Goal: Task Accomplishment & Management: Complete application form

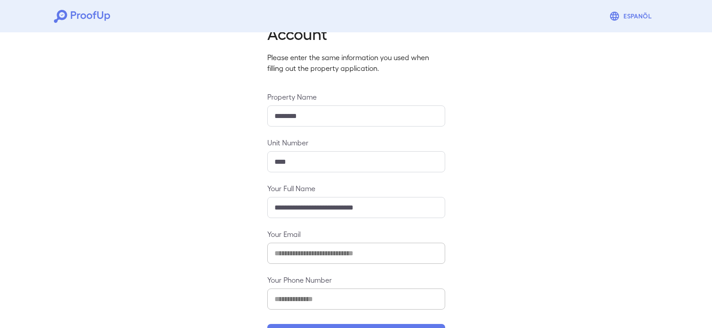
scroll to position [79, 0]
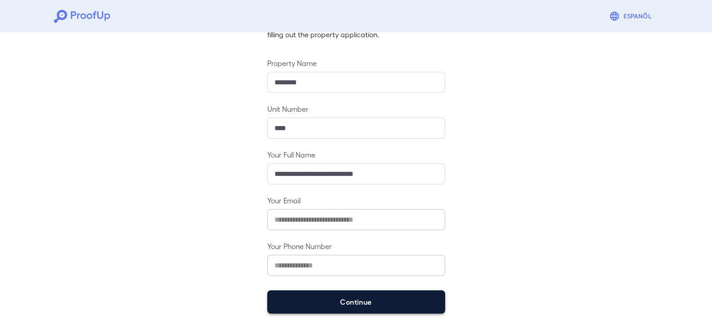
click at [364, 300] on button "Continue" at bounding box center [356, 302] width 178 height 23
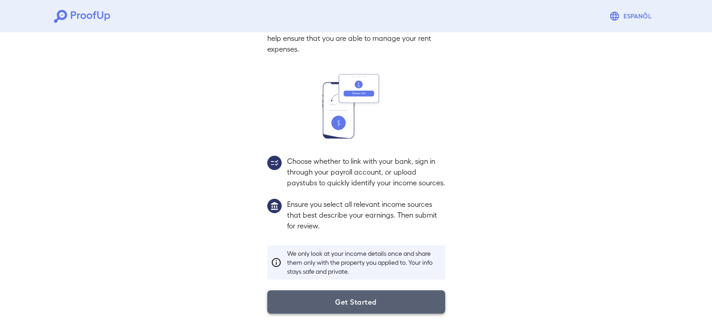
click at [349, 296] on button "Get Started" at bounding box center [356, 302] width 178 height 23
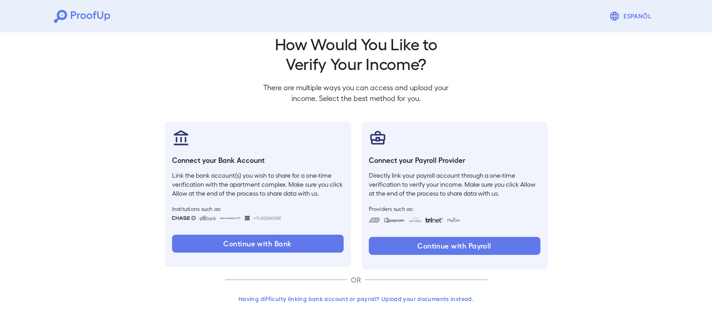
click at [333, 300] on button "Having difficulty linking bank account or payroll? Upload your documents instea…" at bounding box center [356, 299] width 262 height 16
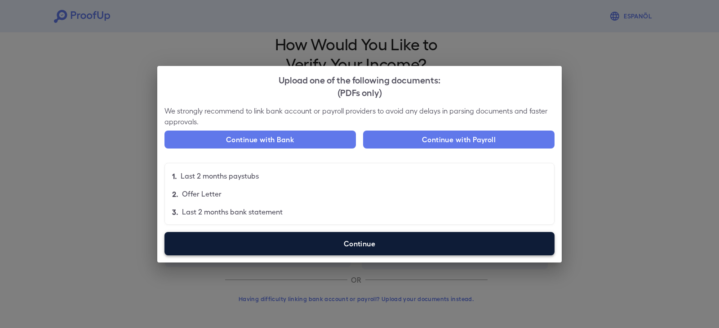
click at [326, 242] on label "Continue" at bounding box center [359, 243] width 390 height 23
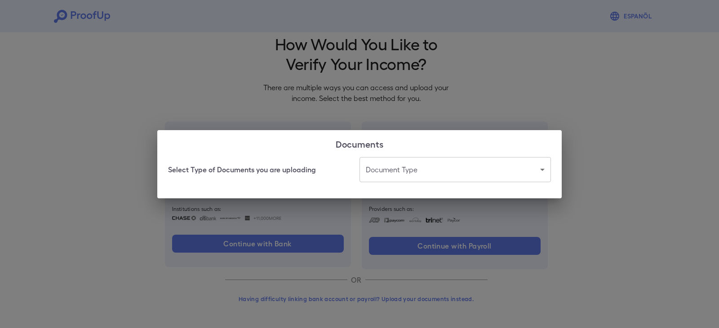
click at [409, 169] on body "Espanõl Go back How Would You Like to Verify Your Income? There are multiple wa…" at bounding box center [359, 156] width 719 height 343
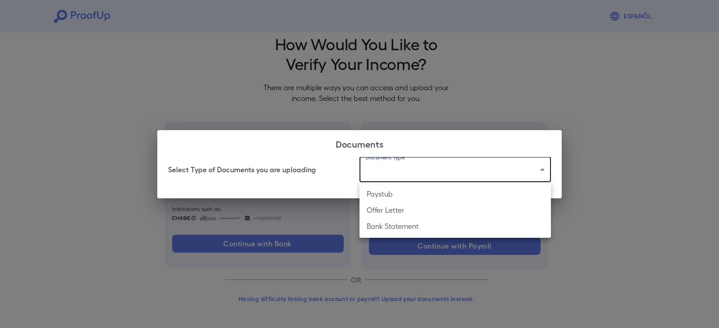
click at [403, 193] on li "Paystub" at bounding box center [454, 194] width 191 height 16
type input "*******"
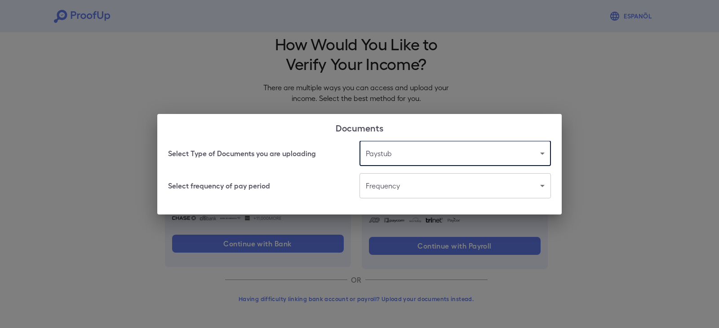
click at [385, 185] on body "Espanõl Go back How Would You Like to Verify Your Income? There are multiple wa…" at bounding box center [359, 156] width 719 height 343
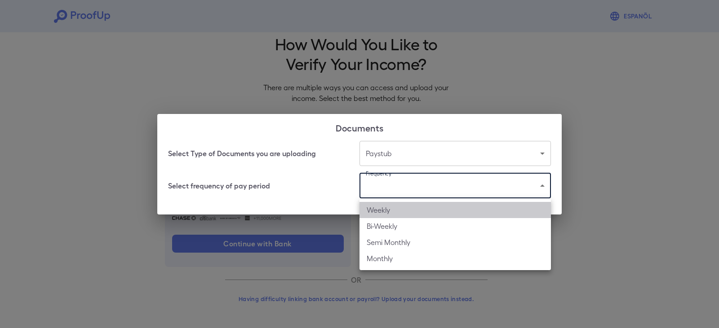
click at [387, 208] on li "Weekly" at bounding box center [454, 210] width 191 height 16
type input "******"
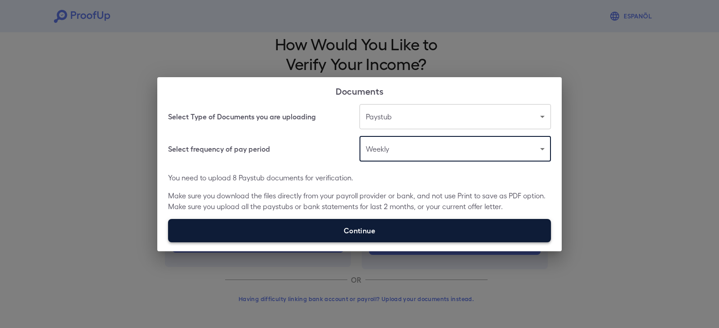
click at [325, 221] on label "Continue" at bounding box center [359, 230] width 383 height 23
click at [168, 242] on input "Continue" at bounding box center [168, 242] width 0 height 0
click at [362, 231] on label "Continue" at bounding box center [359, 230] width 383 height 23
click at [168, 242] on input "Continue" at bounding box center [168, 242] width 0 height 0
click at [338, 227] on label "Continue" at bounding box center [359, 230] width 383 height 23
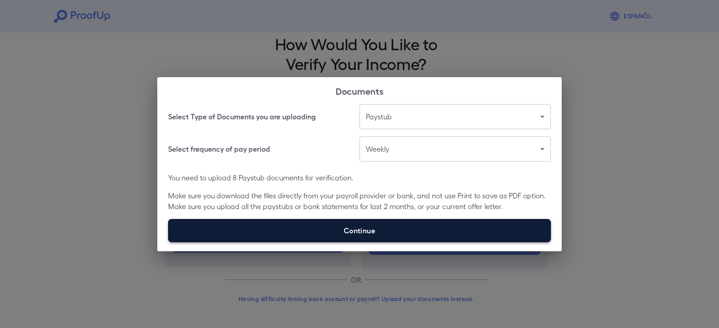
click at [168, 242] on input "Continue" at bounding box center [168, 242] width 0 height 0
type input "**********"
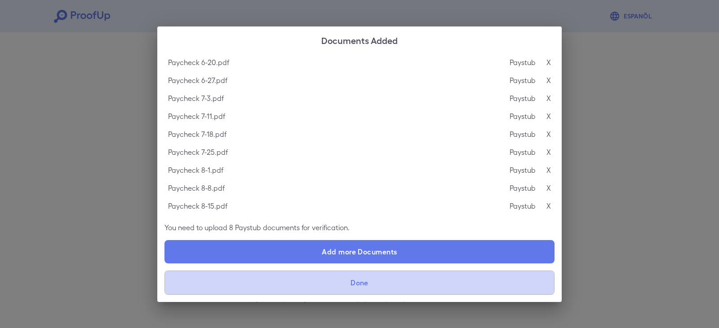
click at [363, 283] on button "Done" at bounding box center [359, 283] width 390 height 24
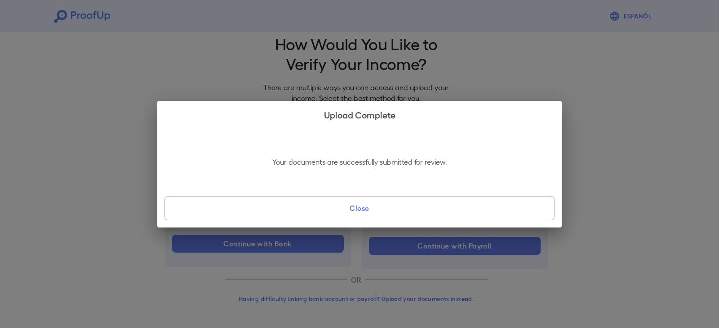
click at [369, 209] on button "Close" at bounding box center [359, 208] width 390 height 24
